Goal: Find specific page/section: Find specific page/section

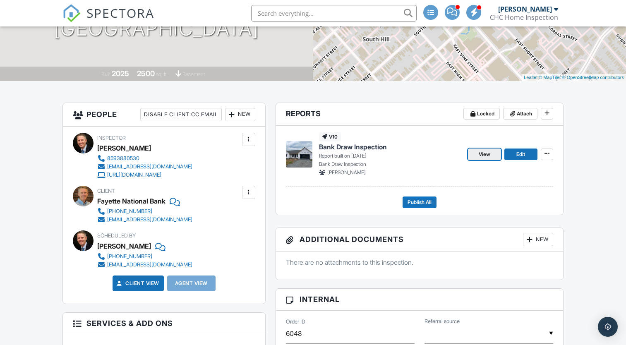
click at [477, 154] on link "View" at bounding box center [484, 155] width 33 height 12
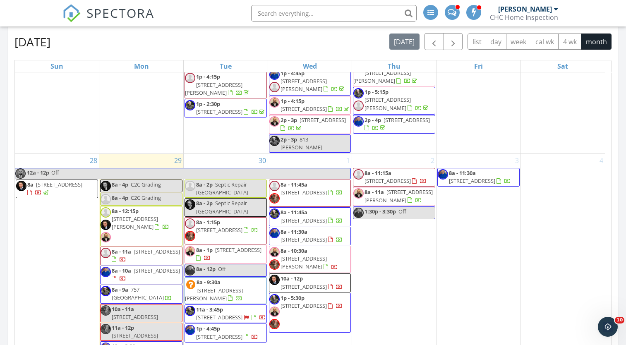
scroll to position [580, 0]
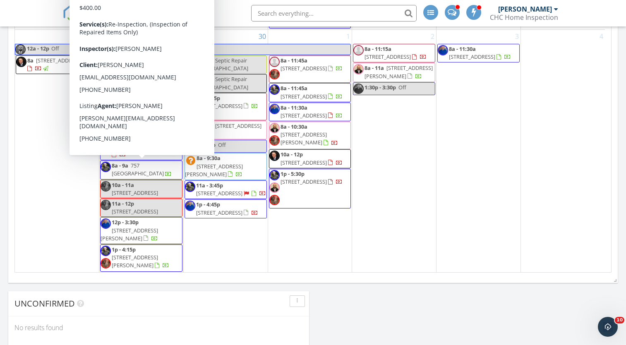
click at [51, 159] on div "28 12a - 12p Off 8a 123 Main Street, Lexington 42539" at bounding box center [57, 151] width 84 height 243
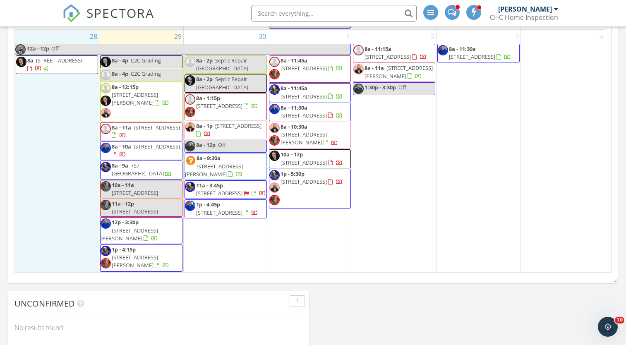
click at [51, 64] on span "123 Main Street, Lexington 42539" at bounding box center [59, 60] width 46 height 7
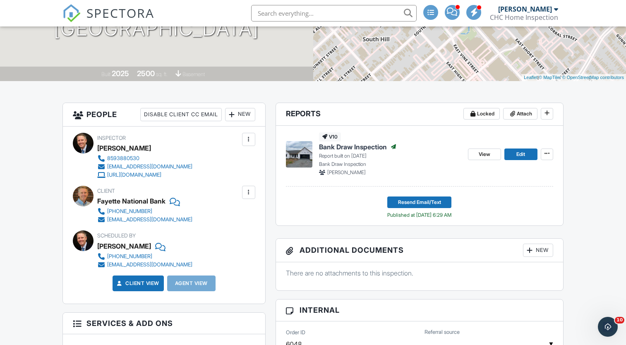
scroll to position [124, 0]
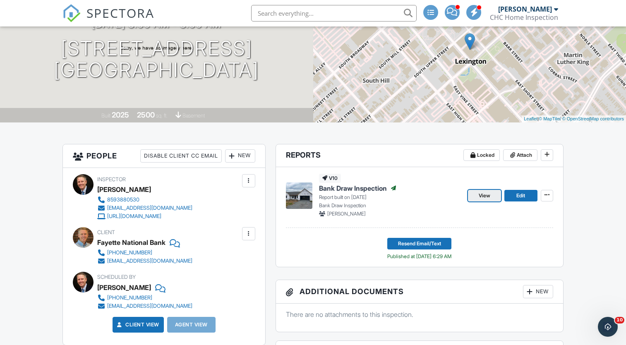
click at [485, 200] on link "View" at bounding box center [484, 196] width 33 height 12
